Goal: Task Accomplishment & Management: Use online tool/utility

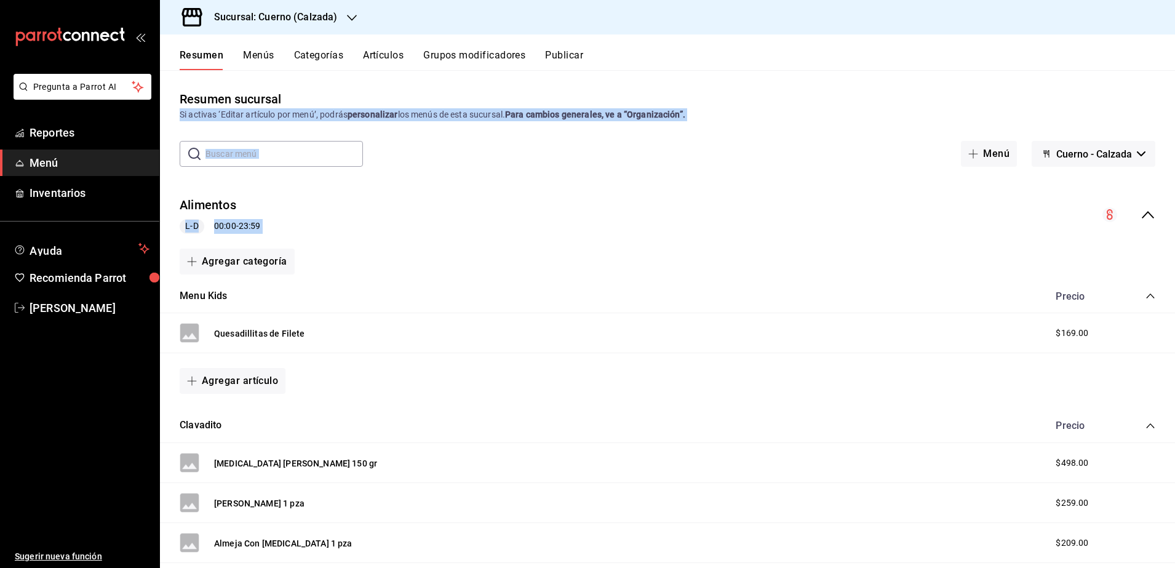
drag, startPoint x: 449, startPoint y: 303, endPoint x: 526, endPoint y: 106, distance: 211.6
click at [526, 106] on div "Resumen sucursal Si activas ‘Editar artículo por menú’, podrás personalizar los…" at bounding box center [667, 329] width 1015 height 478
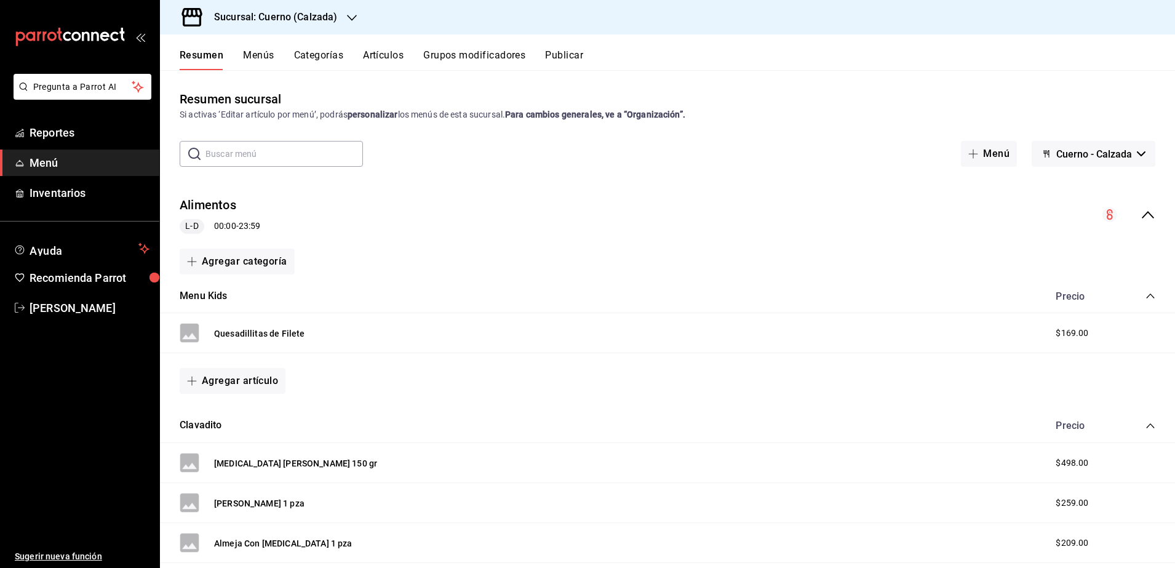
click at [509, 427] on div "Clavadito Precio" at bounding box center [667, 426] width 1015 height 34
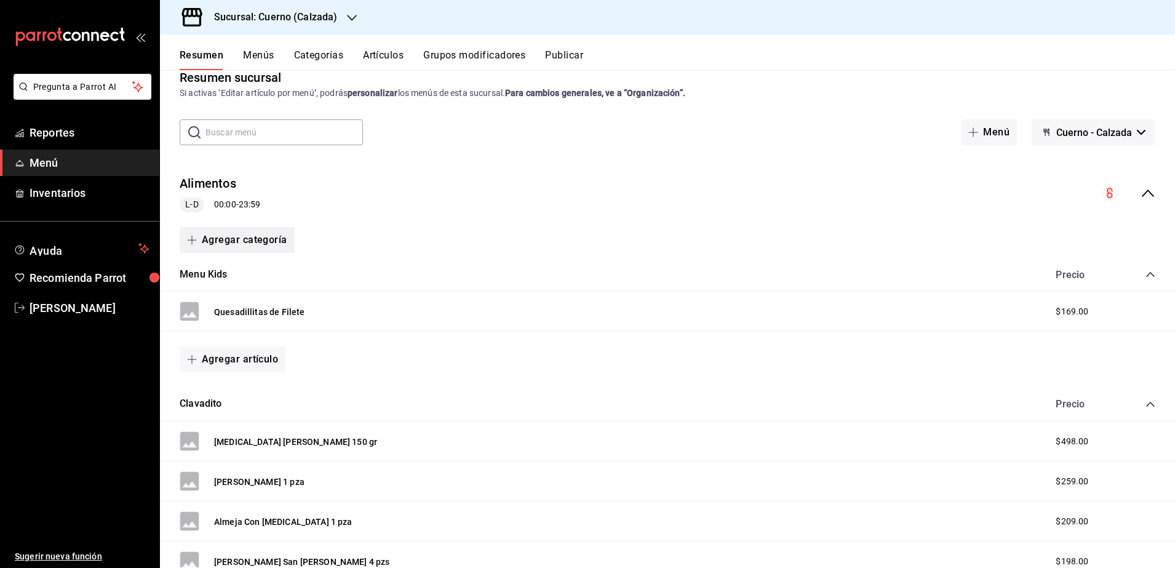
click at [196, 240] on icon "button" at bounding box center [192, 240] width 10 height 10
click at [252, 299] on li "Categoría nueva" at bounding box center [232, 303] width 105 height 30
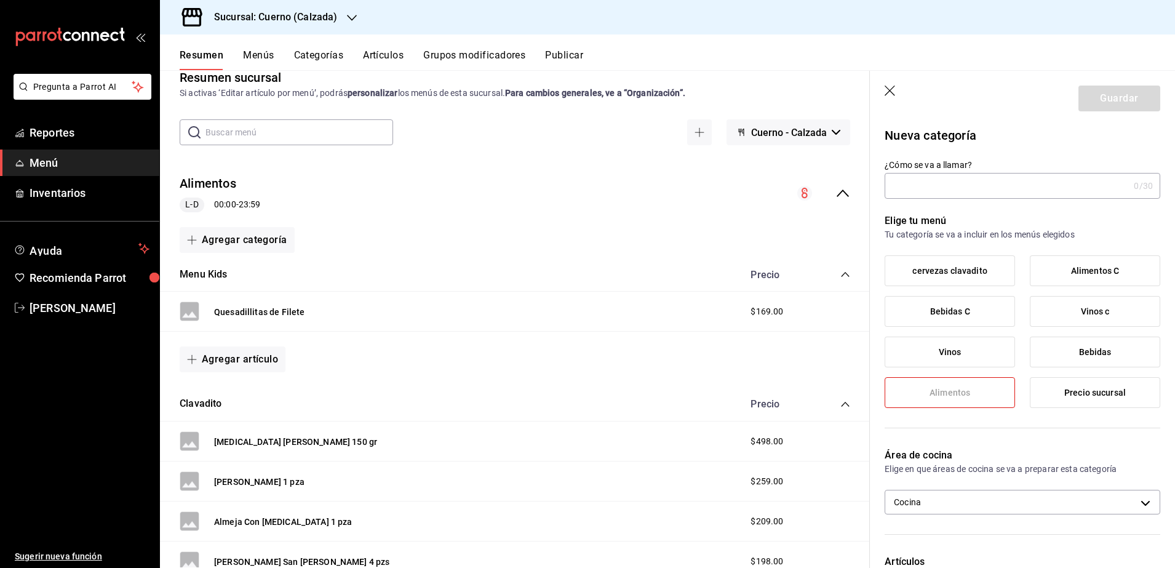
click at [884, 90] on header "Guardar" at bounding box center [1022, 96] width 305 height 50
click at [893, 89] on icon "button" at bounding box center [891, 92] width 12 height 12
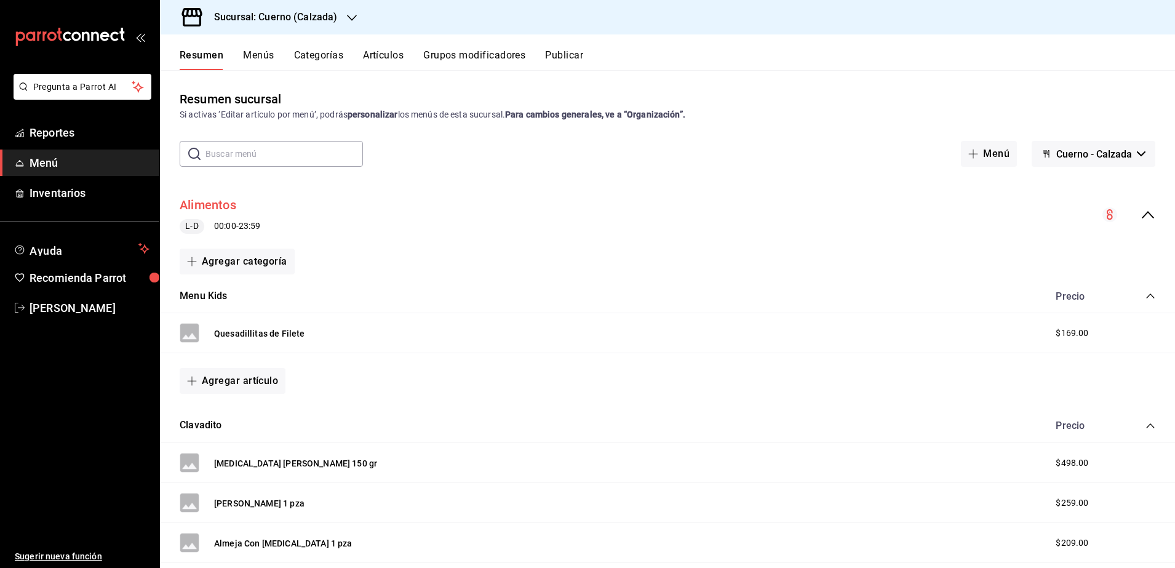
click at [223, 205] on button "Alimentos" at bounding box center [208, 205] width 57 height 18
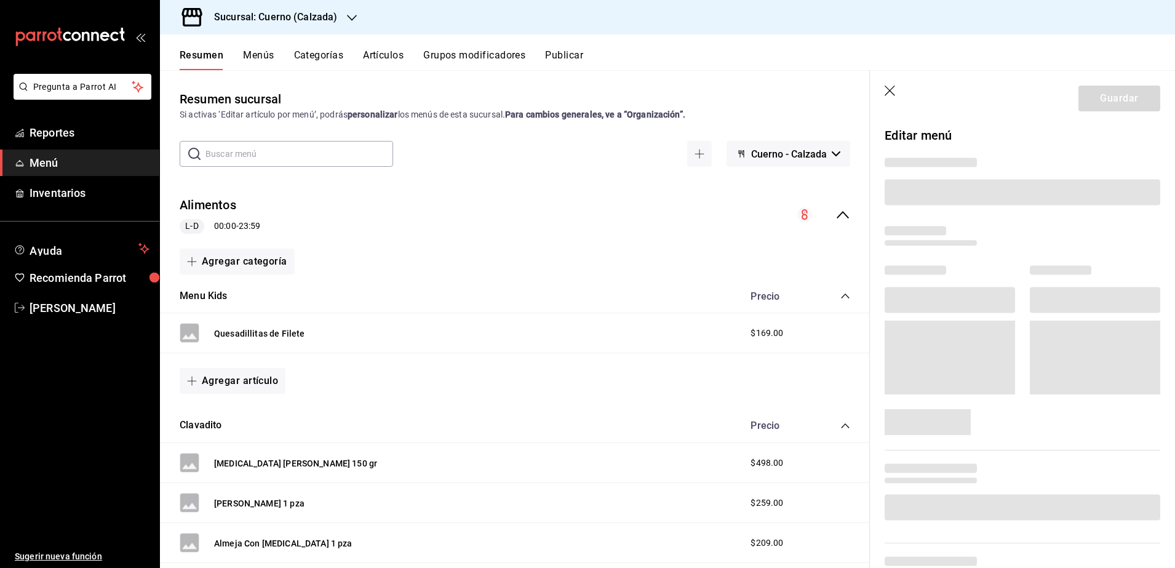
click at [890, 89] on icon "button" at bounding box center [891, 92] width 12 height 12
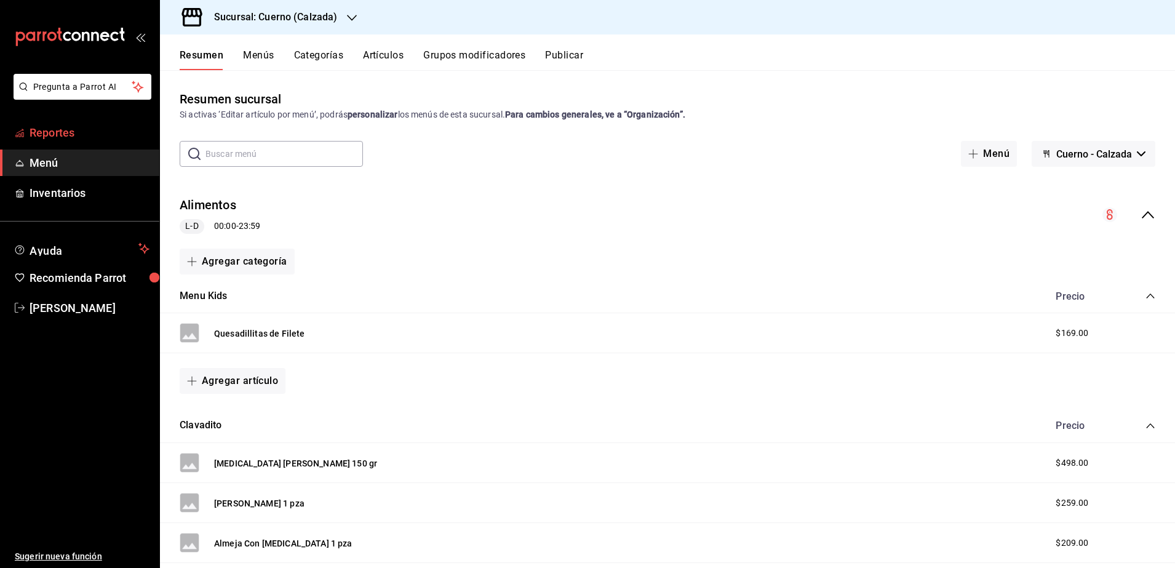
click at [65, 130] on span "Reportes" at bounding box center [90, 132] width 120 height 17
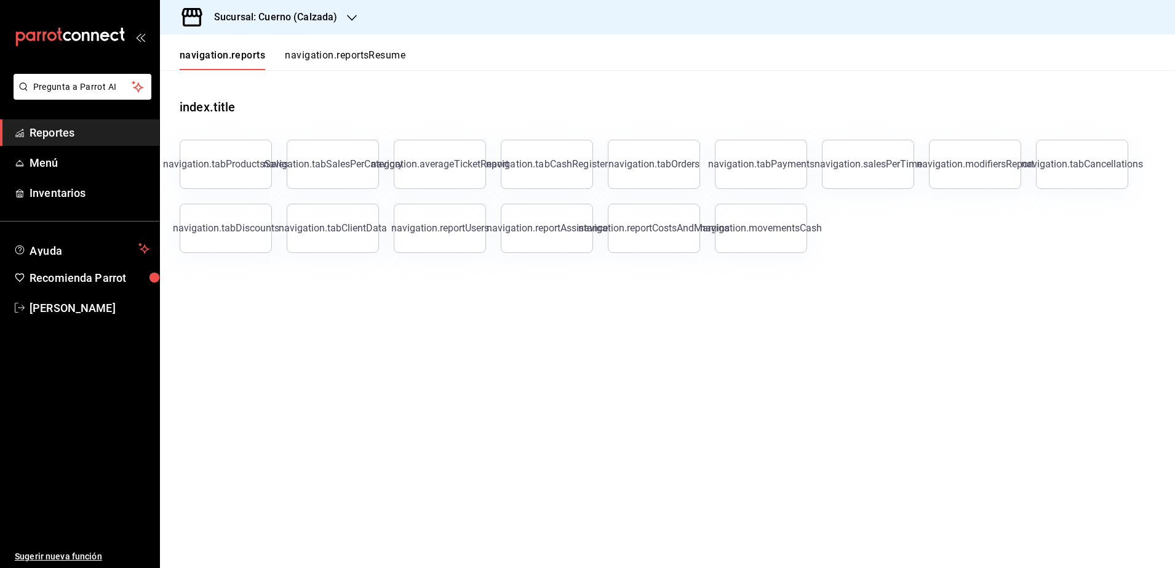
click at [46, 136] on span "Reportes" at bounding box center [90, 132] width 120 height 17
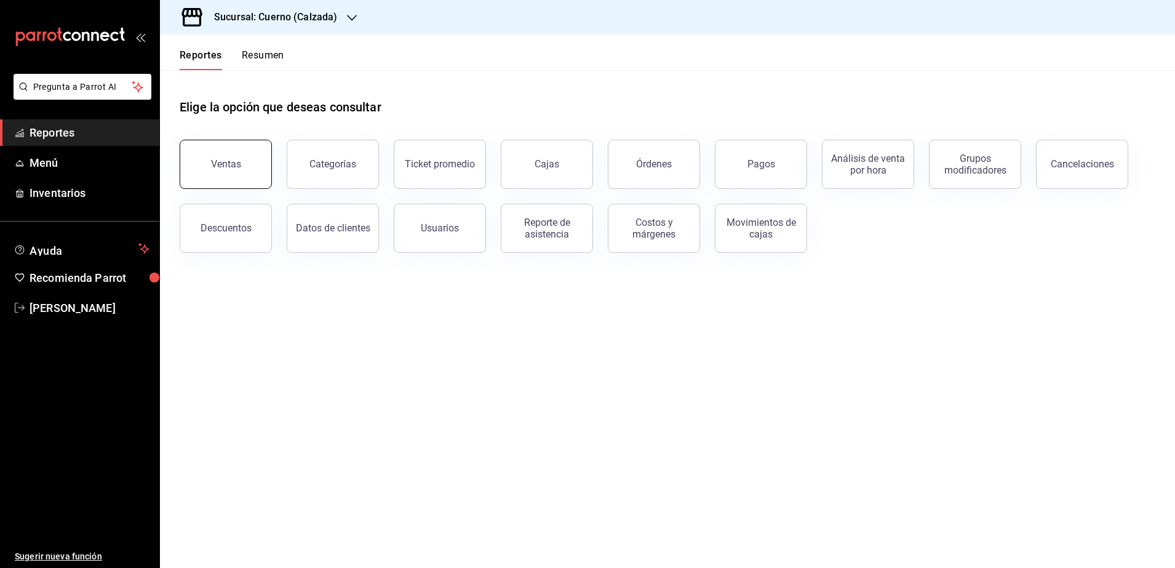
click at [249, 174] on button "Ventas" at bounding box center [226, 164] width 92 height 49
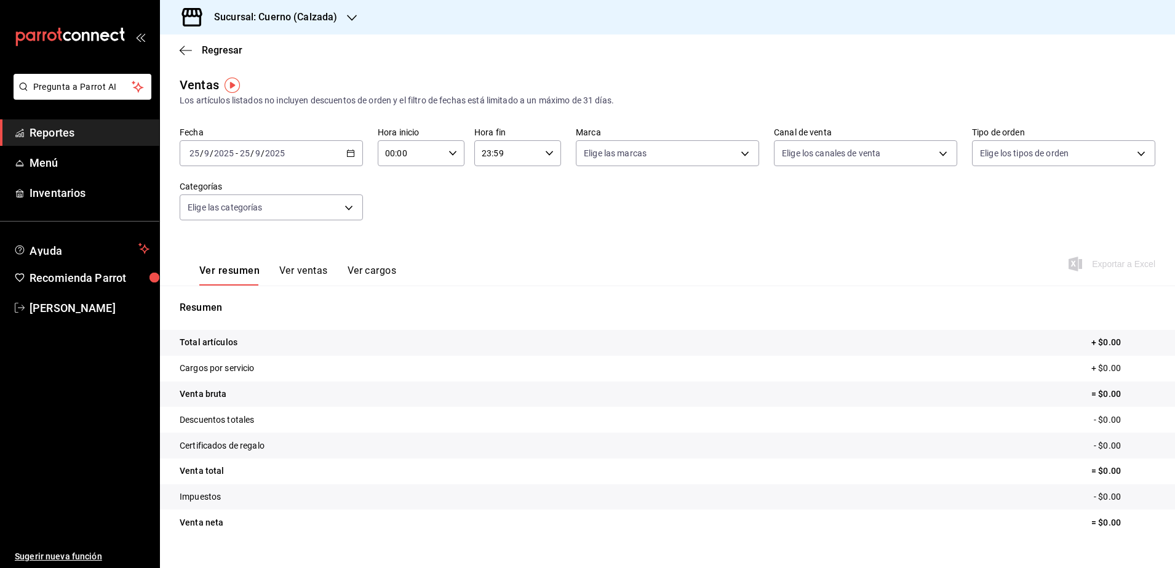
click at [353, 155] on div "2025-09-25 25 / 9 / 2025 - 2025-09-25 25 / 9 / 2025" at bounding box center [271, 153] width 183 height 26
click at [241, 302] on span "Rango de fechas" at bounding box center [237, 301] width 95 height 13
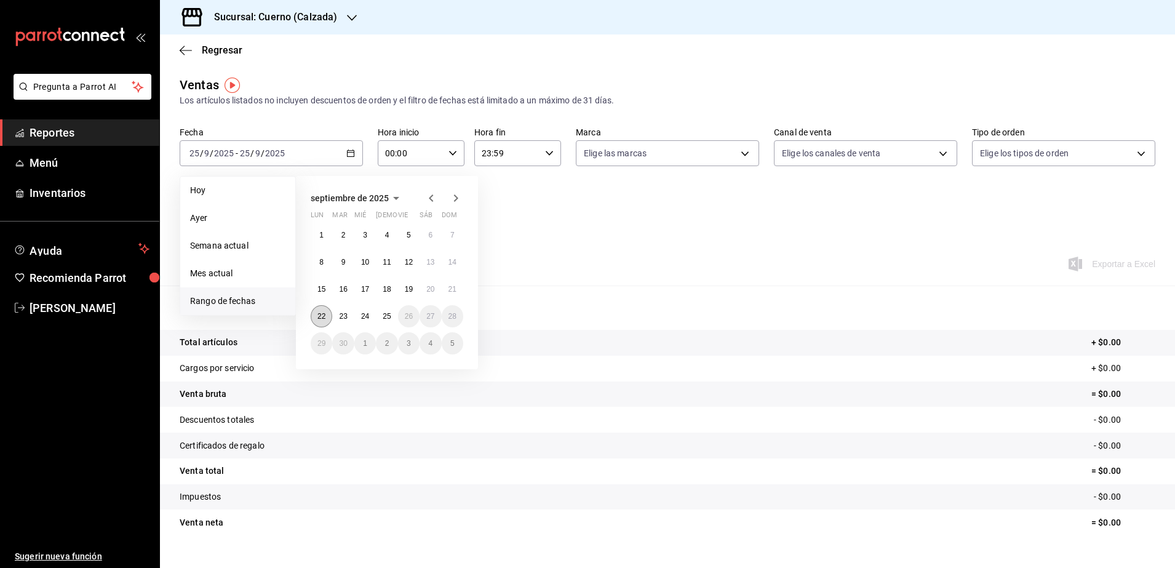
click at [320, 322] on button "22" at bounding box center [322, 316] width 22 height 22
click at [388, 321] on button "25" at bounding box center [387, 316] width 22 height 22
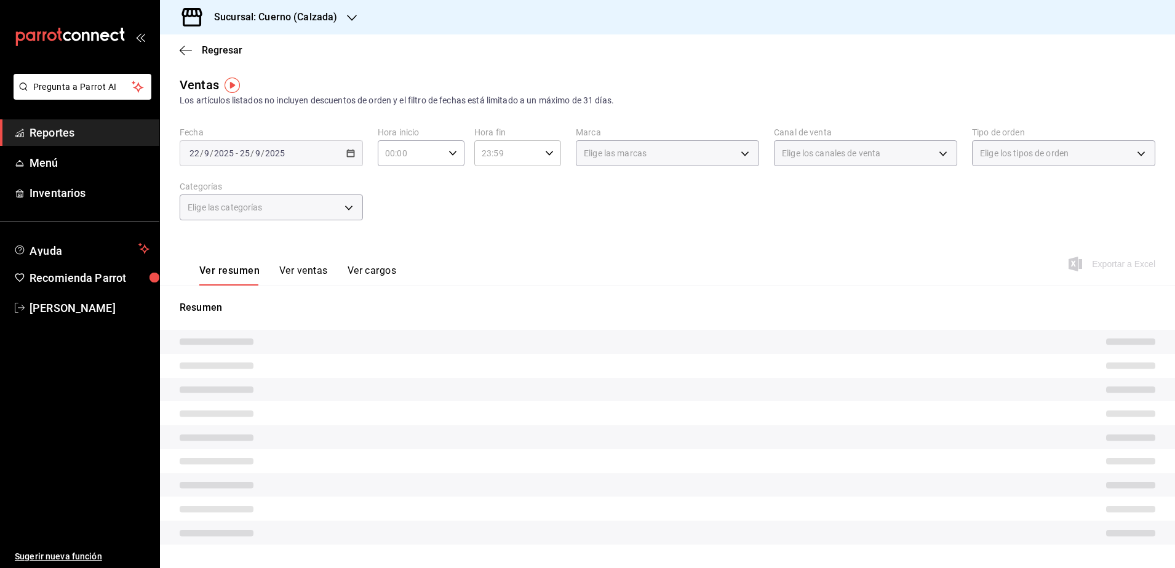
click at [453, 154] on icon "button" at bounding box center [453, 153] width 9 height 9
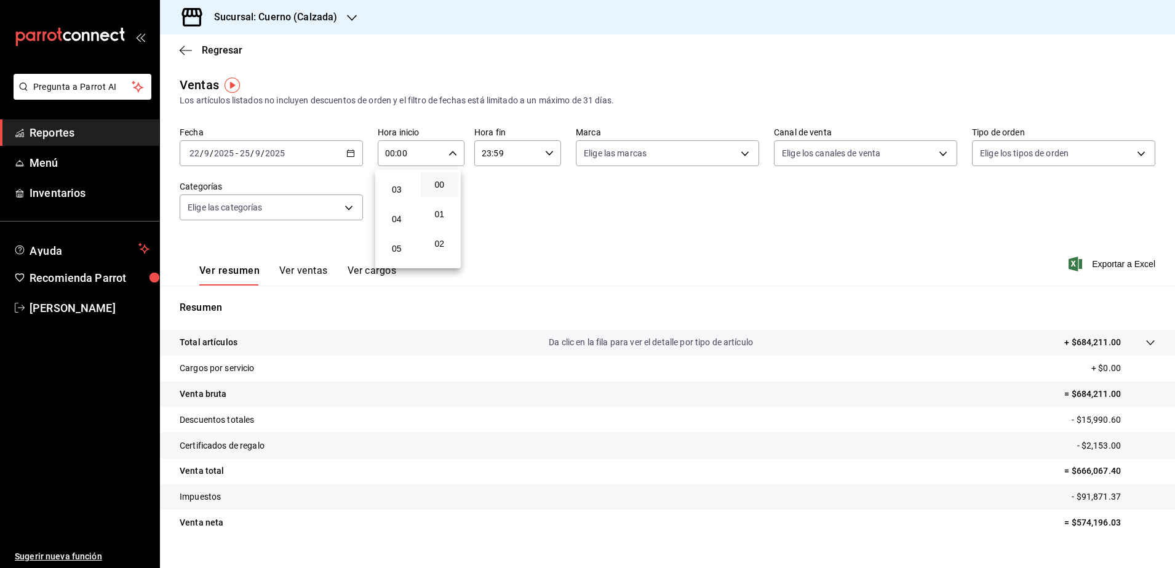
scroll to position [87, 0]
click at [386, 244] on span "05" at bounding box center [396, 246] width 23 height 10
type input "05:00"
click at [548, 154] on div at bounding box center [587, 284] width 1175 height 568
click at [548, 154] on icon "button" at bounding box center [549, 153] width 9 height 9
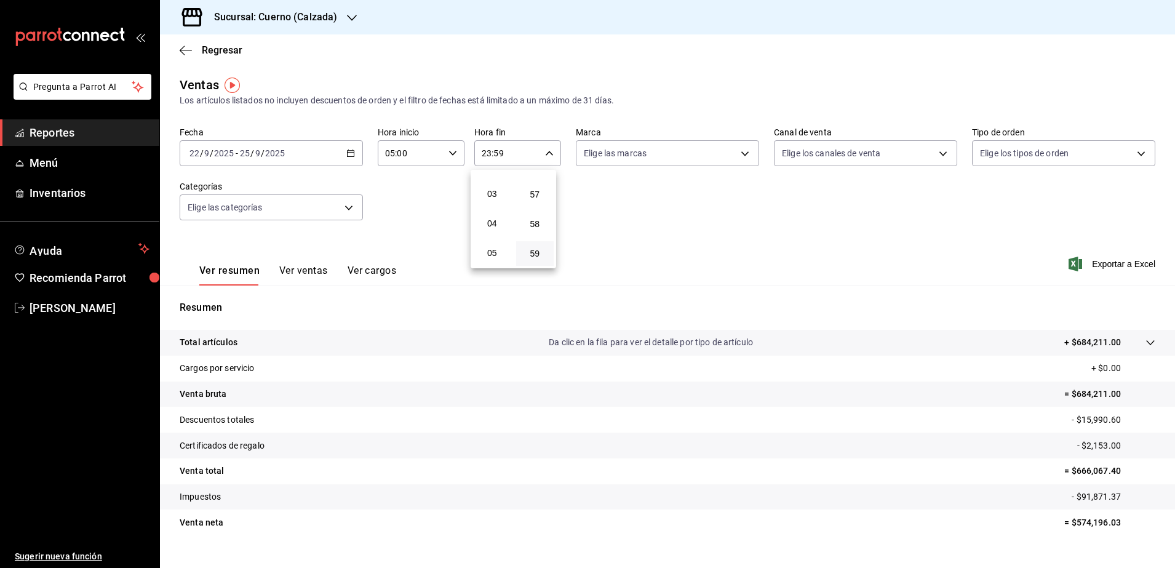
scroll to position [80, 0]
click at [493, 255] on span "05" at bounding box center [492, 252] width 23 height 10
click at [542, 186] on span "00" at bounding box center [535, 185] width 23 height 10
type input "05:00"
click at [741, 155] on div at bounding box center [587, 284] width 1175 height 568
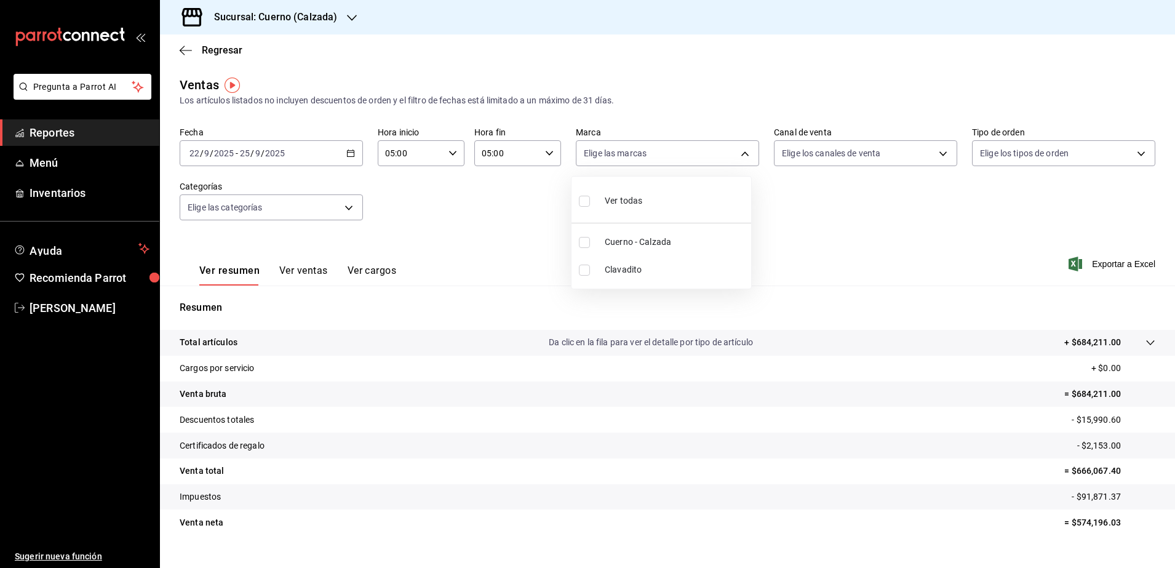
click at [741, 155] on body "Pregunta a Parrot AI Reportes Menú Inventarios Ayuda Recomienda Parrot Luis Cru…" at bounding box center [587, 284] width 1175 height 568
click at [695, 242] on span "Cuerno - Calzada" at bounding box center [676, 242] width 142 height 13
type input "b7ae777b-2dfc-42e0-9650-6cefdf37a424"
checkbox input "true"
click at [1074, 263] on div at bounding box center [587, 284] width 1175 height 568
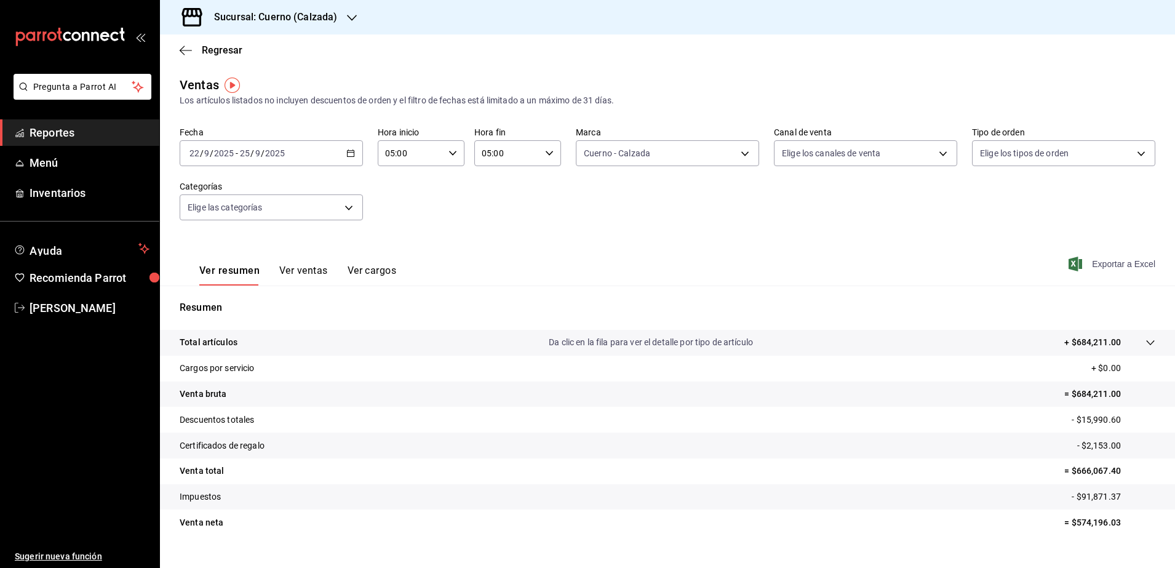
click at [1103, 263] on span "Exportar a Excel" at bounding box center [1113, 264] width 84 height 15
